Goal: Task Accomplishment & Management: Complete application form

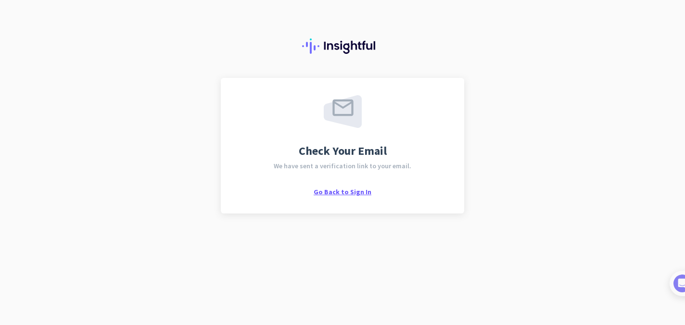
click at [344, 190] on span "Go Back to Sign In" at bounding box center [343, 192] width 58 height 9
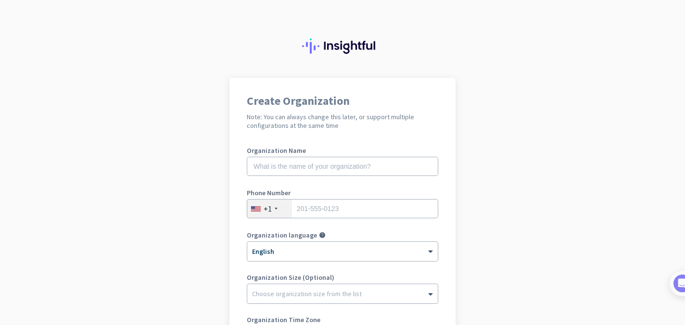
click at [328, 47] on img at bounding box center [342, 45] width 81 height 15
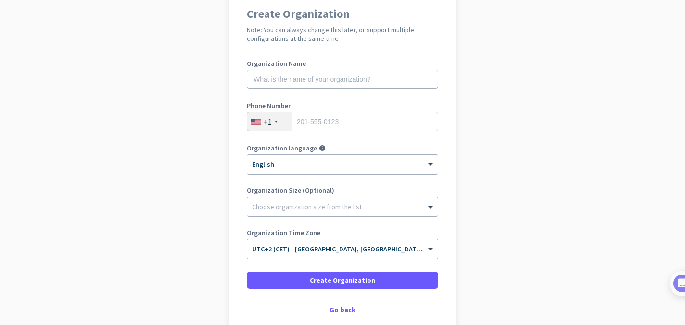
scroll to position [140, 0]
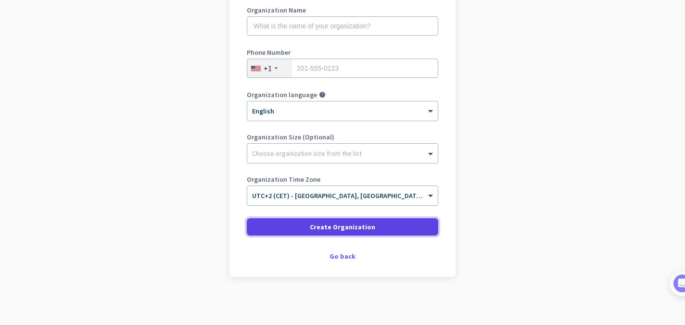
click at [319, 228] on span "Create Organization" at bounding box center [342, 227] width 65 height 10
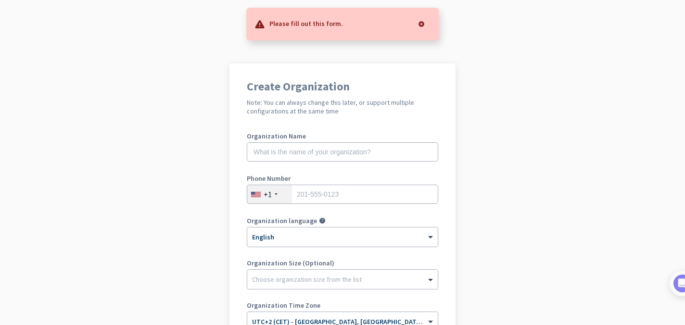
scroll to position [13, 0]
click at [283, 157] on input "text" at bounding box center [342, 152] width 191 height 19
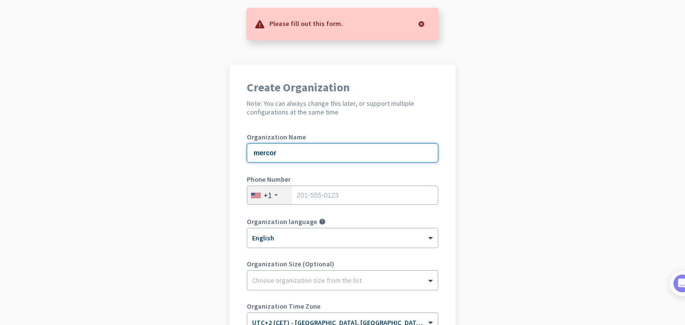
type input "mercor"
click at [315, 193] on input "tel" at bounding box center [342, 195] width 191 height 19
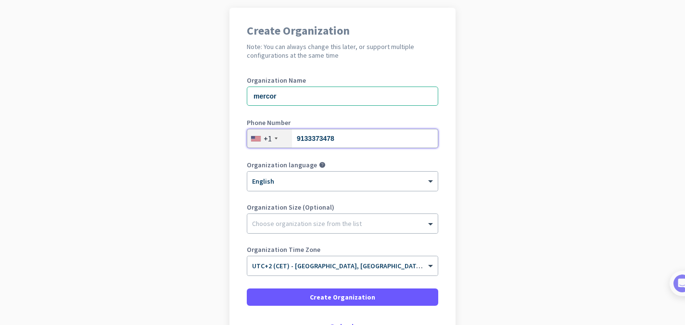
scroll to position [140, 0]
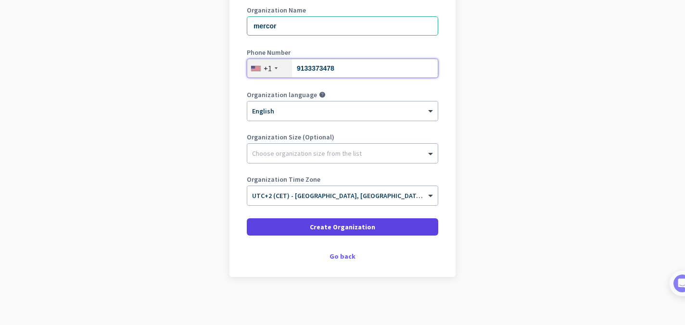
type input "9133373478"
click at [332, 225] on span "Create Organization" at bounding box center [342, 227] width 65 height 10
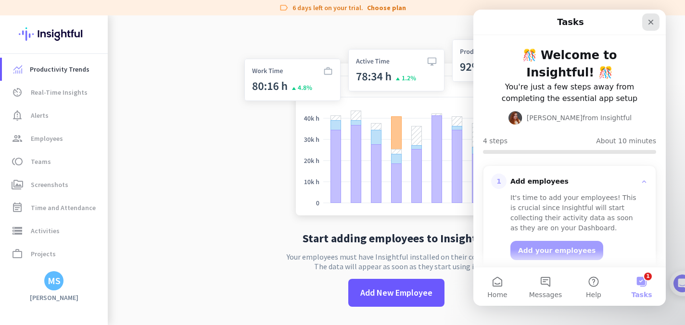
click at [650, 23] on icon "Close" at bounding box center [650, 22] width 5 height 5
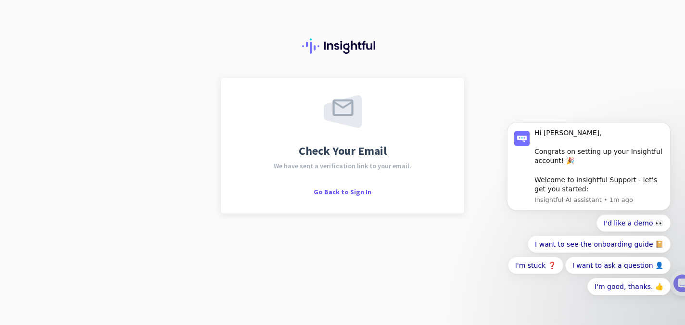
click at [340, 190] on span "Go Back to Sign In" at bounding box center [343, 192] width 58 height 9
